Goal: Transaction & Acquisition: Purchase product/service

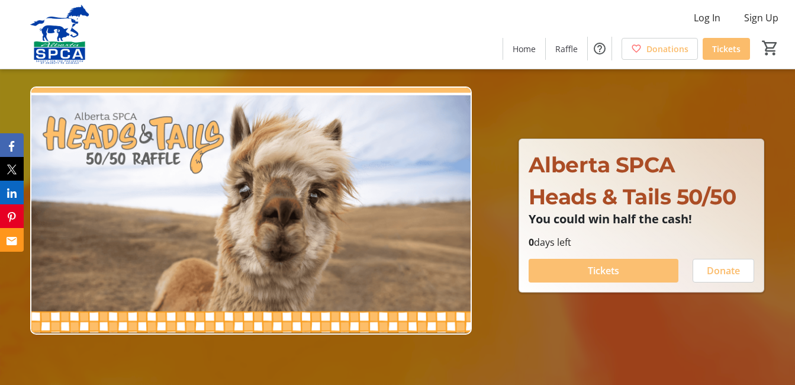
click at [604, 272] on span "Tickets" at bounding box center [603, 270] width 31 height 14
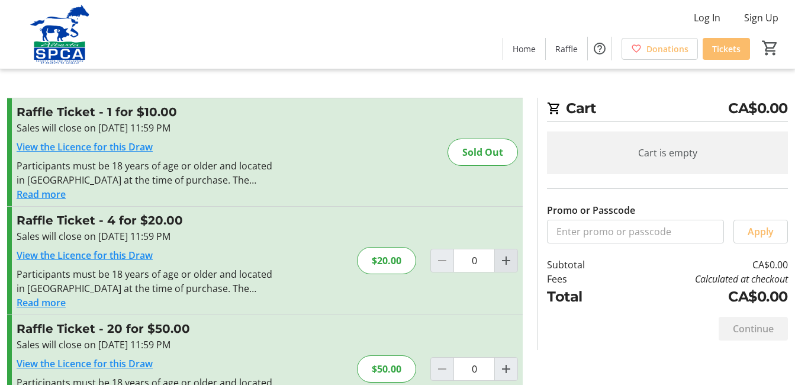
click at [504, 259] on mat-icon "Increment by one" at bounding box center [506, 260] width 14 height 14
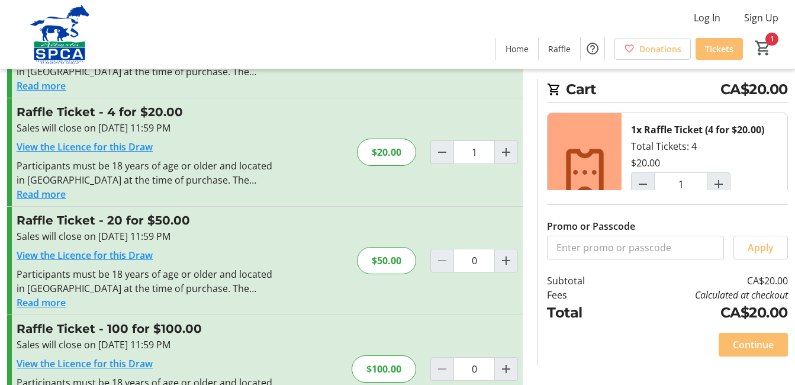
scroll to position [118, 0]
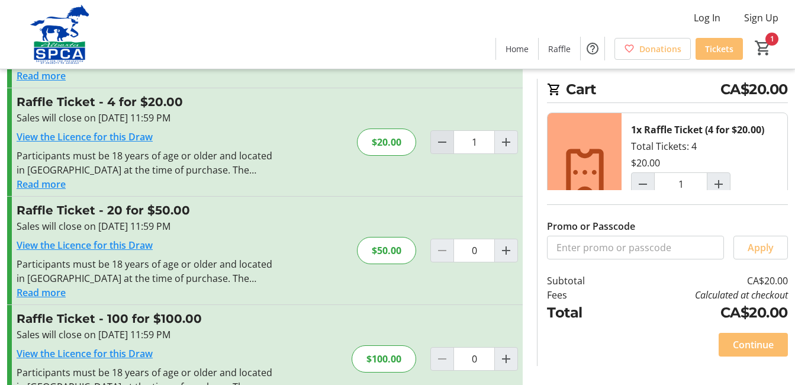
click at [439, 143] on mat-icon "Decrement by one" at bounding box center [442, 142] width 14 height 14
type input "0"
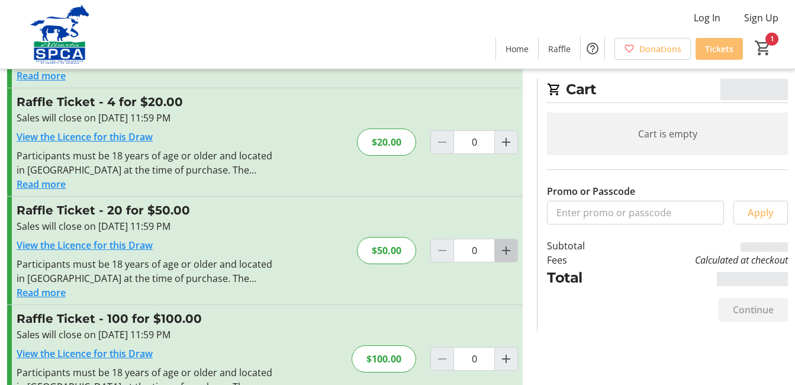
click at [507, 250] on mat-icon "Increment by one" at bounding box center [506, 250] width 14 height 14
type input "1"
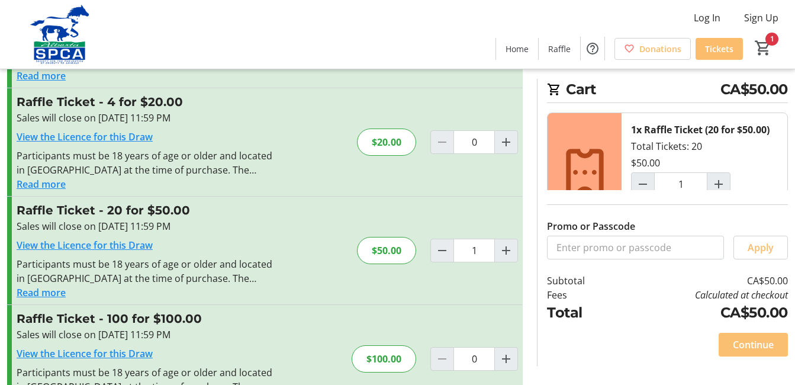
click at [752, 344] on span "Continue" at bounding box center [753, 344] width 41 height 14
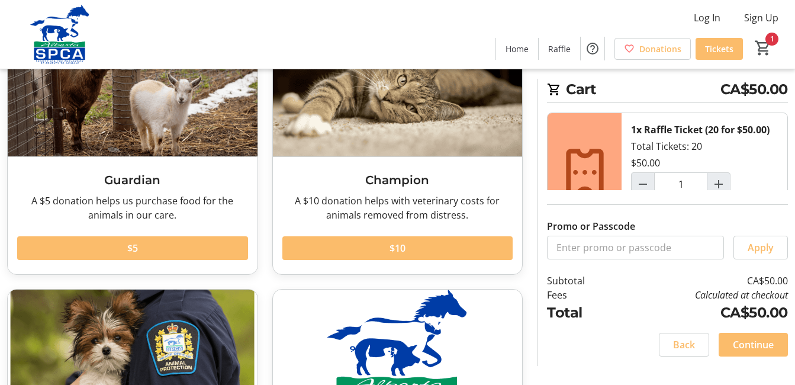
scroll to position [118, 0]
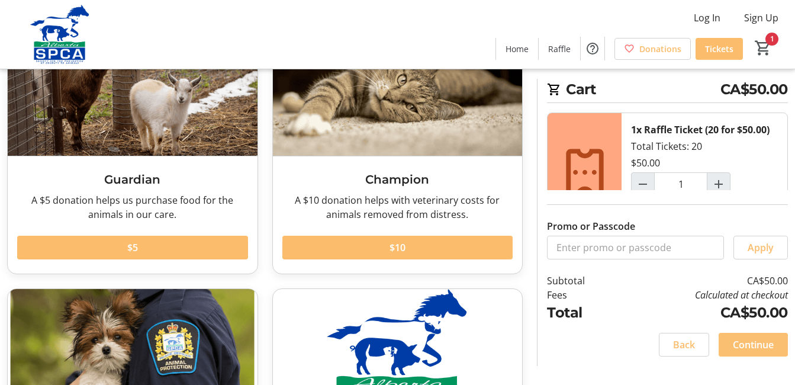
click at [760, 343] on span "Continue" at bounding box center [753, 344] width 41 height 14
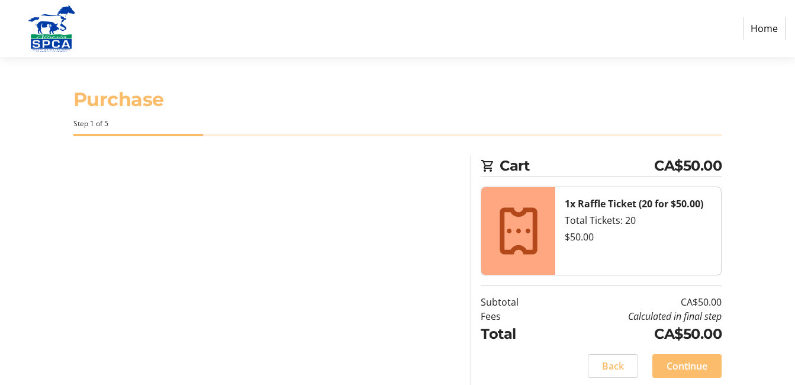
select select "CA"
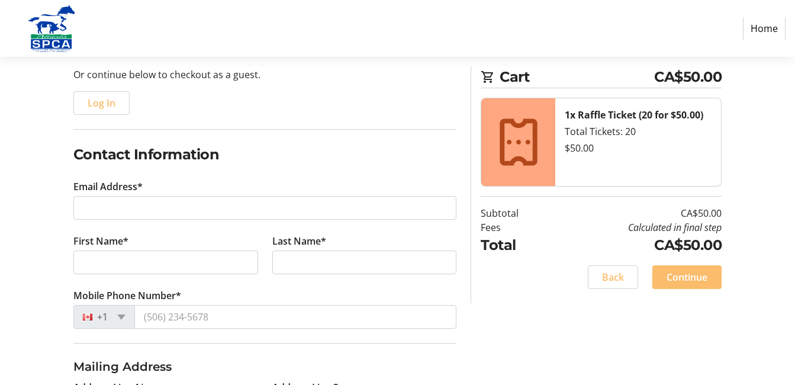
scroll to position [178, 0]
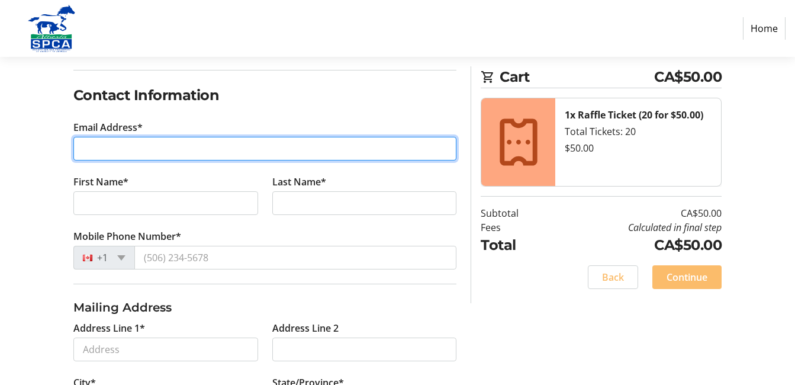
click at [93, 155] on input "Email Address*" at bounding box center [265, 149] width 384 height 24
type input "[EMAIL_ADDRESS][DOMAIN_NAME]"
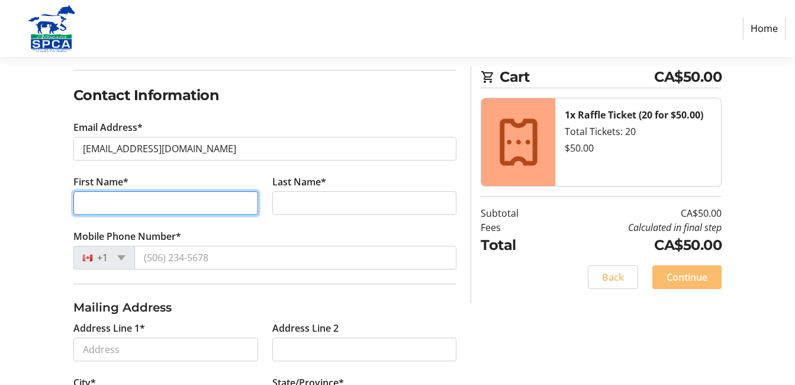
type input "[PERSON_NAME]"
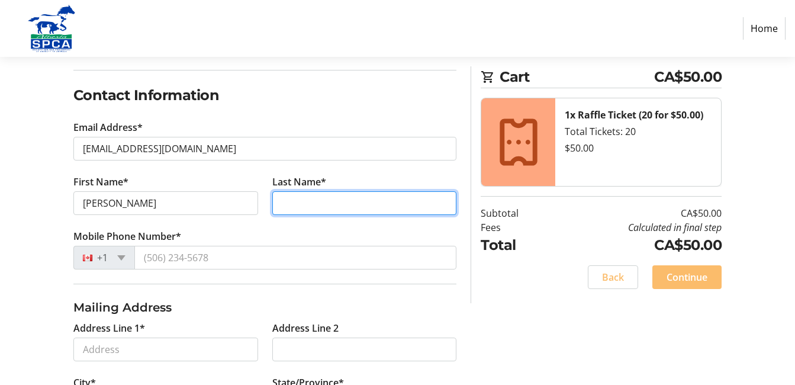
type input "[PERSON_NAME]"
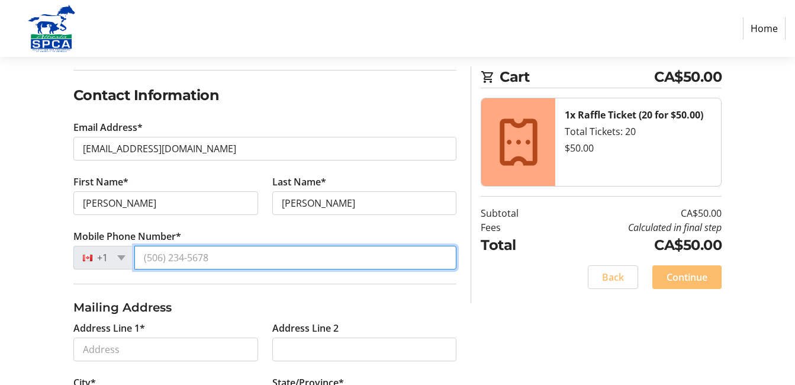
type input "[PHONE_NUMBER]"
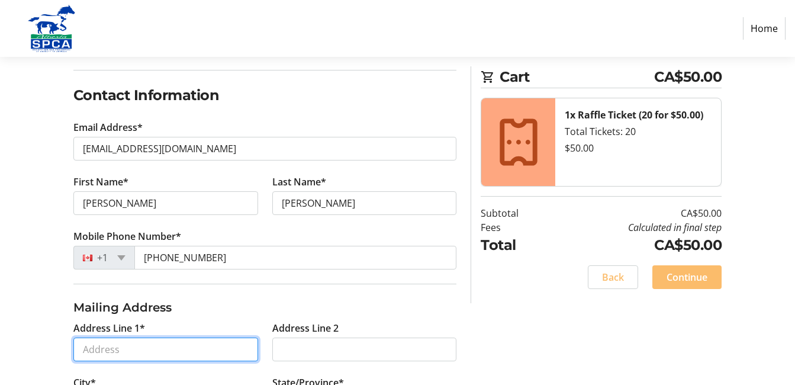
type input "156"
type input "[GEOGRAPHIC_DATA]"
select select "AB"
type input "T3L1M8"
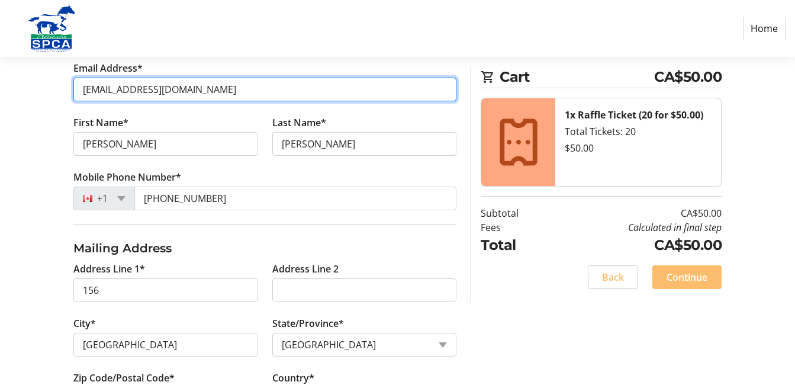
scroll to position [296, 0]
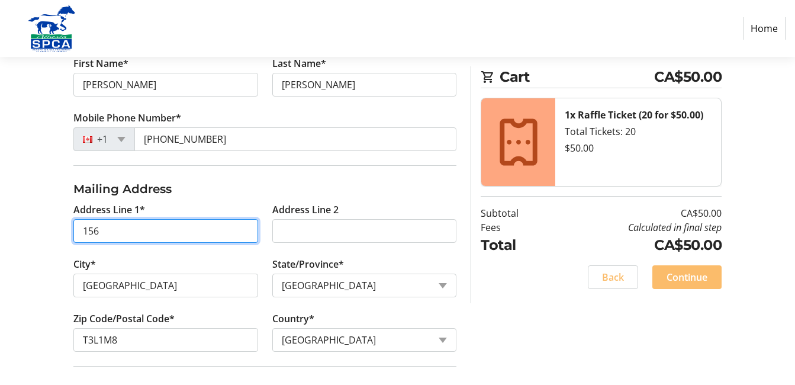
click at [119, 230] on input "156" at bounding box center [165, 231] width 185 height 24
type input "[STREET_ADDRESS]"
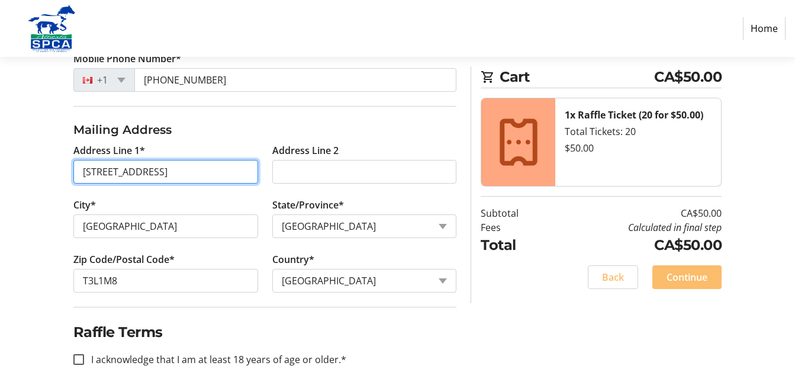
scroll to position [365, 0]
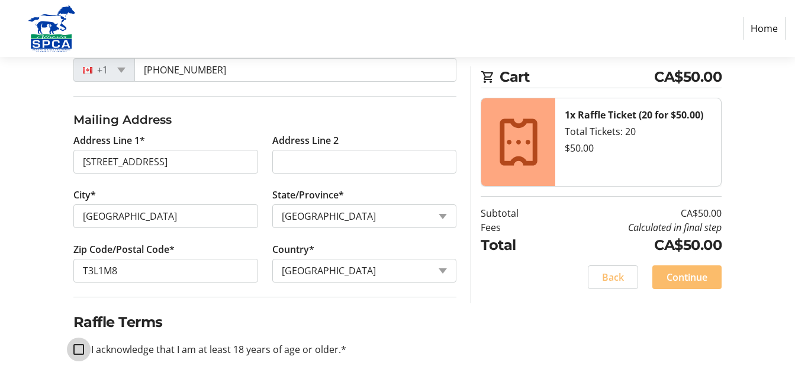
click at [80, 351] on input "I acknowledge that I am at least 18 years of age or older.*" at bounding box center [78, 349] width 11 height 11
checkbox input "true"
click at [693, 274] on span "Continue" at bounding box center [687, 277] width 41 height 14
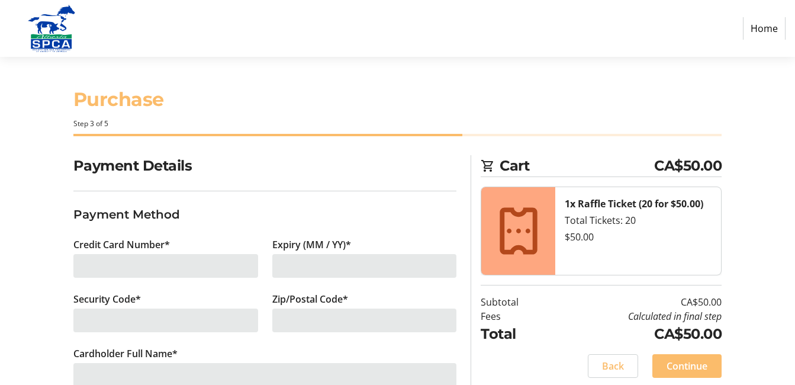
click at [98, 267] on div at bounding box center [165, 266] width 185 height 24
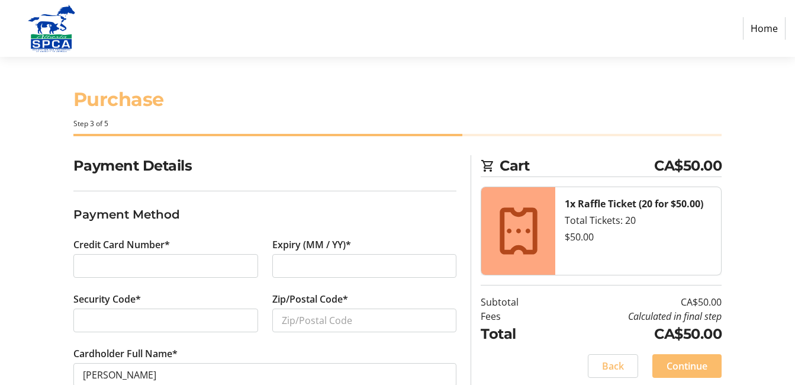
click at [280, 263] on div at bounding box center [364, 266] width 185 height 24
click at [84, 311] on div at bounding box center [165, 320] width 185 height 24
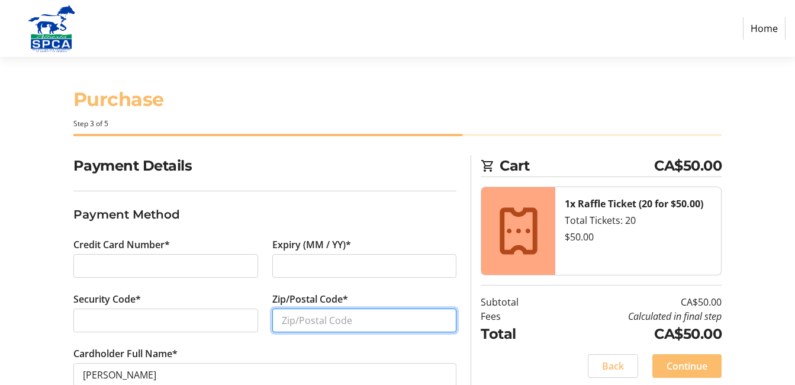
click at [285, 324] on input "Zip/Postal Code*" at bounding box center [364, 320] width 185 height 24
click at [303, 322] on input "T3L" at bounding box center [364, 320] width 185 height 24
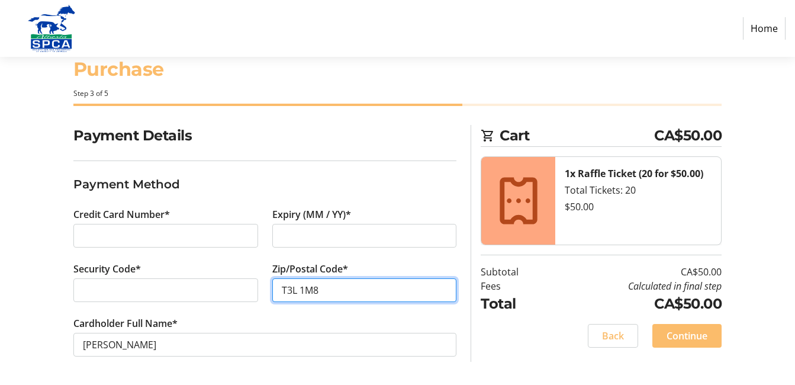
type input "T3L 1M8"
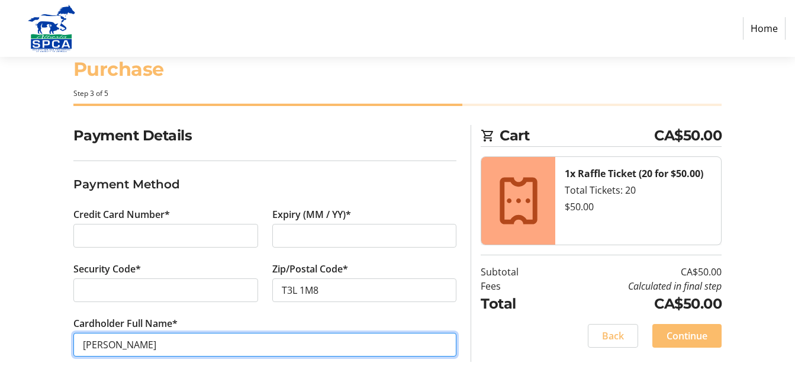
click at [120, 342] on input "[PERSON_NAME]" at bounding box center [265, 345] width 384 height 24
type input "[PERSON_NAME]"
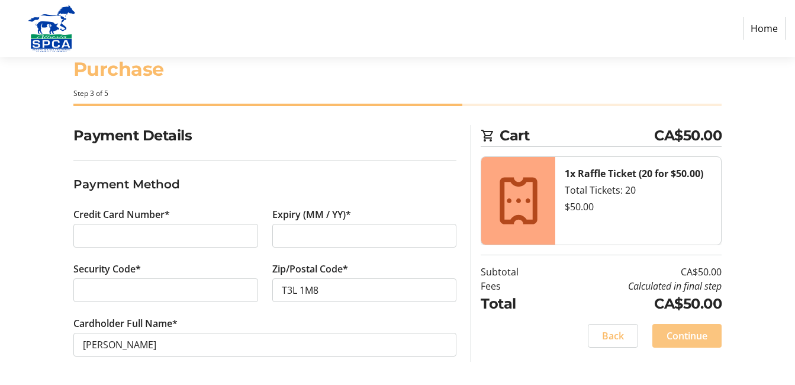
click at [687, 335] on span "Continue" at bounding box center [687, 336] width 41 height 14
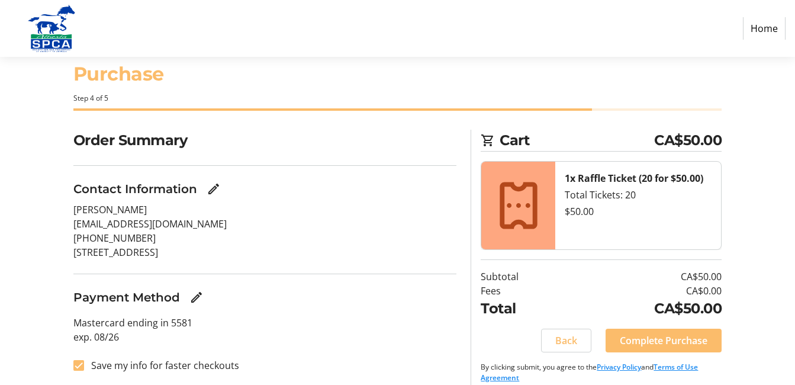
scroll to position [38, 0]
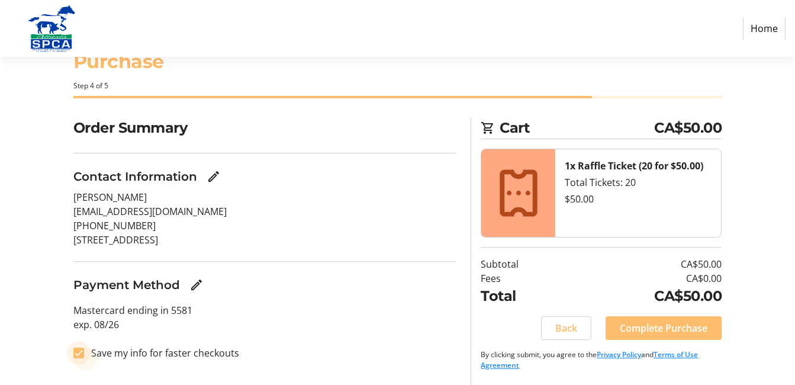
click at [75, 353] on input "Save my info for faster checkouts" at bounding box center [78, 353] width 11 height 11
checkbox input "false"
click at [662, 329] on span "Complete Purchase" at bounding box center [664, 328] width 88 height 14
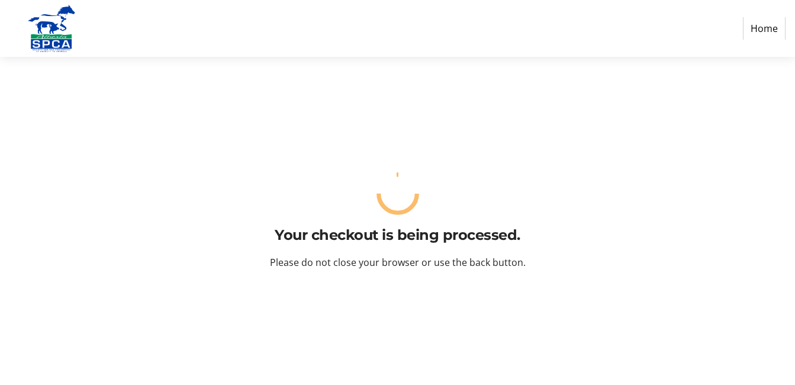
scroll to position [0, 0]
